Goal: Task Accomplishment & Management: Manage account settings

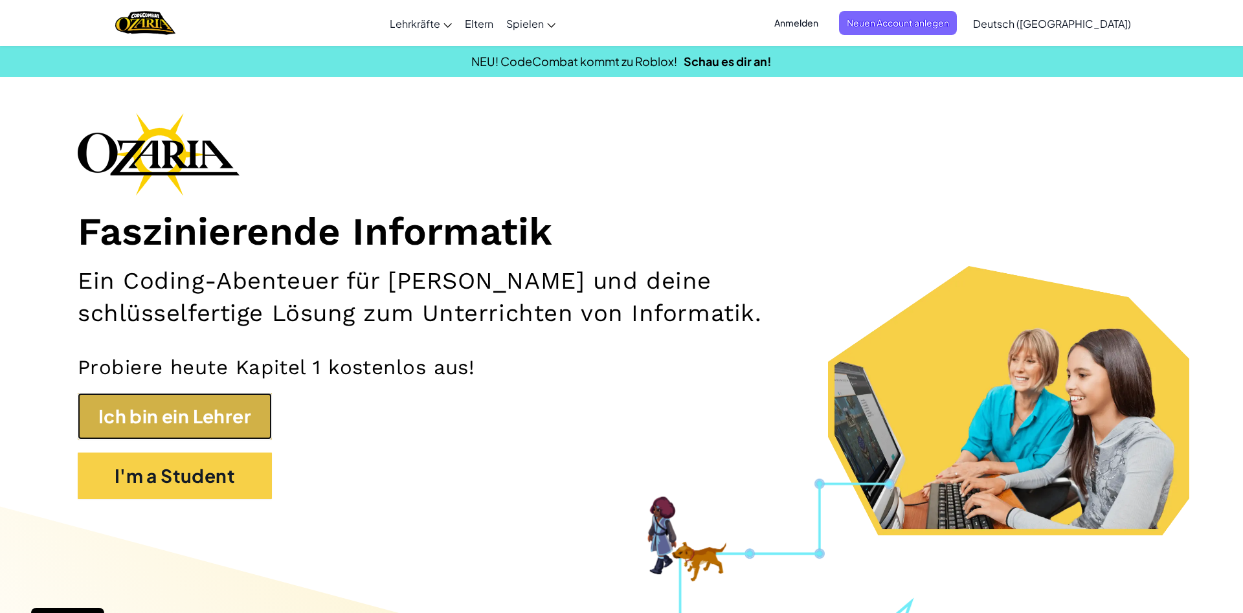
click at [211, 424] on button "Ich bin ein Lehrer" at bounding box center [175, 416] width 194 height 47
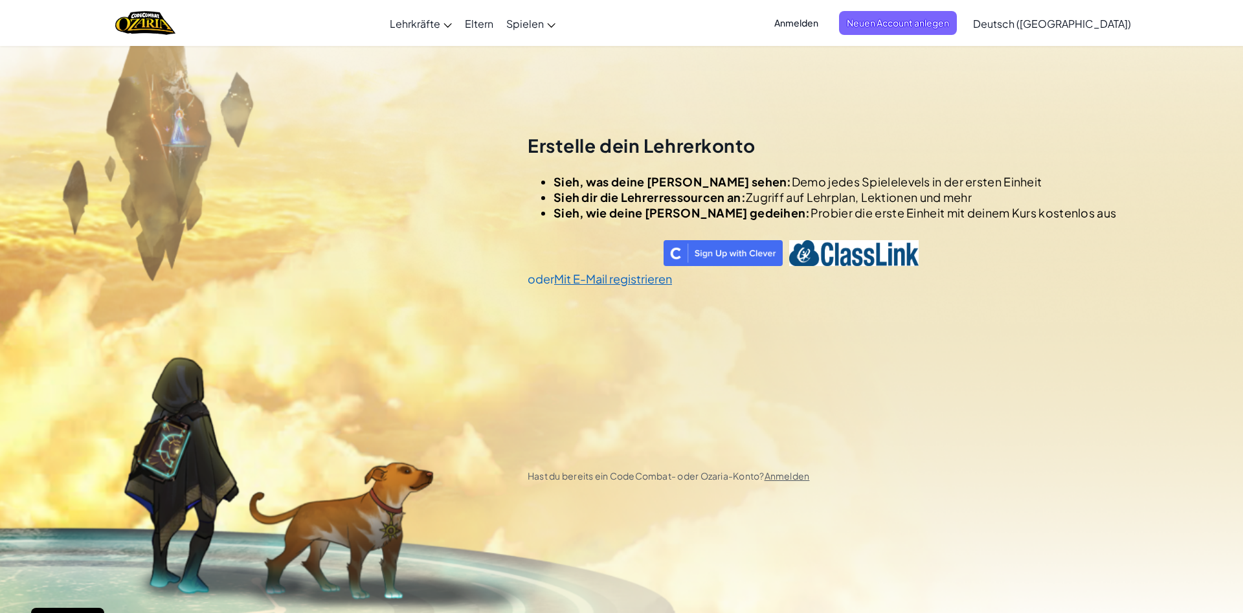
scroll to position [45, 0]
click at [826, 22] on span "Anmelden" at bounding box center [797, 23] width 60 height 24
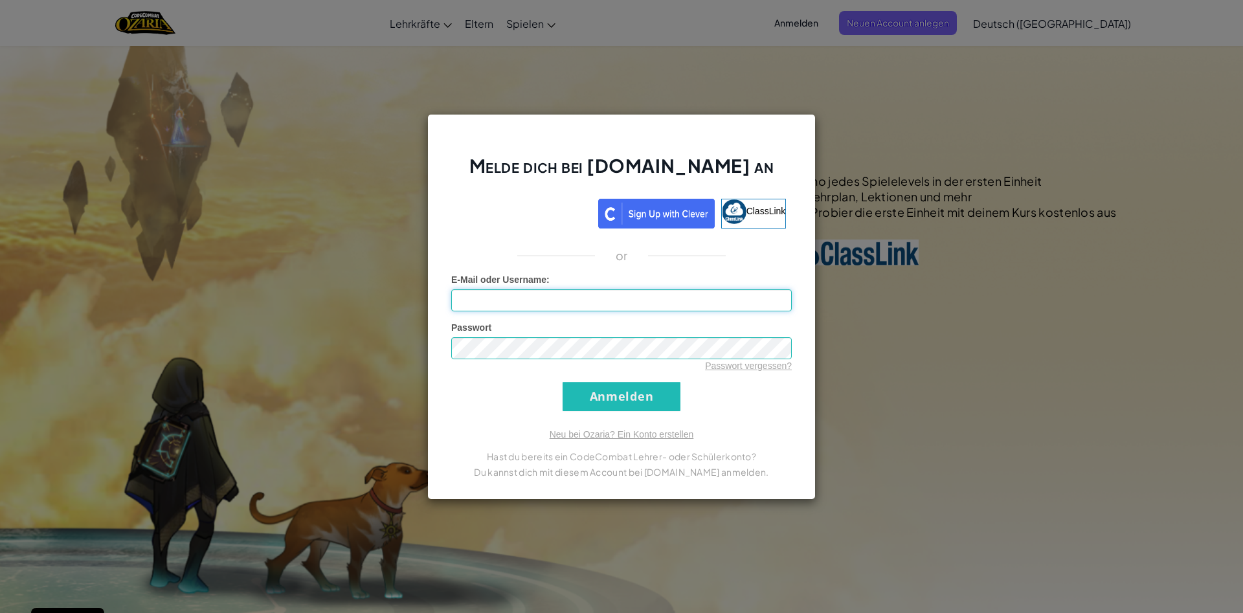
click at [472, 307] on input "E-Mail oder Username :" at bounding box center [621, 300] width 341 height 22
click at [639, 407] on input "Anmelden" at bounding box center [622, 396] width 118 height 29
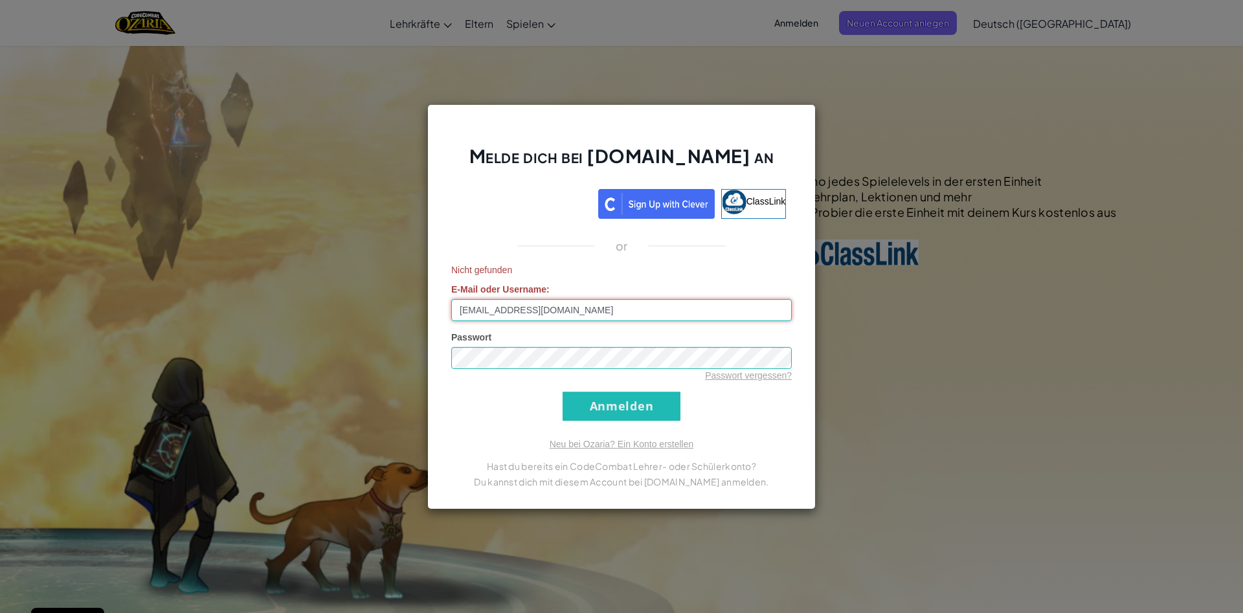
drag, startPoint x: 583, startPoint y: 313, endPoint x: 299, endPoint y: 308, distance: 284.3
click at [451, 308] on input "[EMAIL_ADDRESS][DOMAIN_NAME]" at bounding box center [621, 310] width 341 height 22
click at [489, 310] on input "[EMAIL_ADDRESS][DOMAIN_NAME]" at bounding box center [621, 310] width 341 height 22
click at [488, 310] on input "[EMAIL_ADDRESS][DOMAIN_NAME]" at bounding box center [621, 310] width 341 height 22
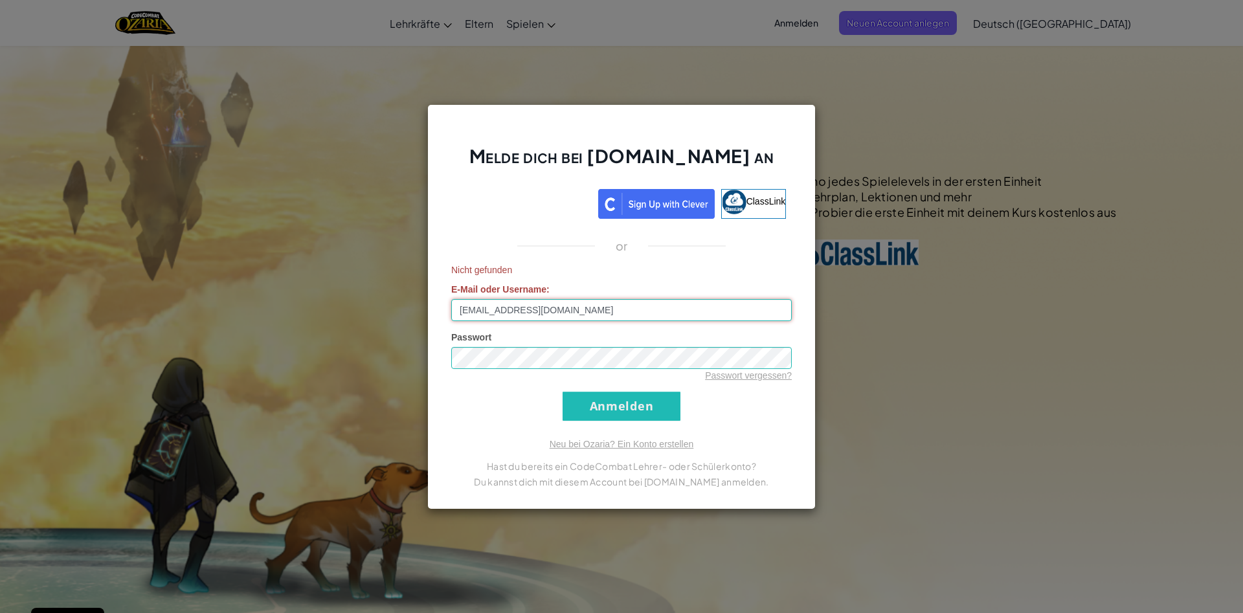
click at [519, 310] on input "[EMAIL_ADDRESS][DOMAIN_NAME]" at bounding box center [621, 310] width 341 height 22
click at [516, 301] on input "[EMAIL_ADDRESS][DOMAIN_NAME]" at bounding box center [621, 310] width 341 height 22
drag, startPoint x: 563, startPoint y: 308, endPoint x: 292, endPoint y: 322, distance: 271.7
click at [451, 321] on input "[EMAIL_ADDRESS][DOMAIN_NAME]" at bounding box center [621, 310] width 341 height 22
type input "[EMAIL_ADDRESS][DOMAIN_NAME]"
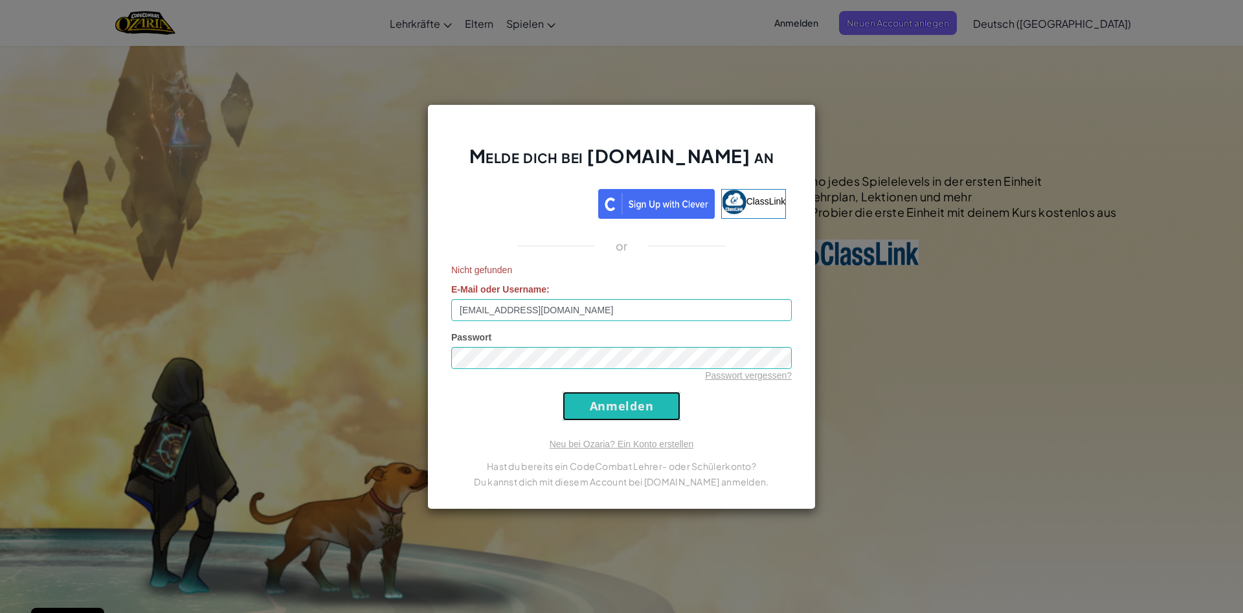
click at [620, 411] on input "Anmelden" at bounding box center [622, 406] width 118 height 29
